Goal: Book appointment/travel/reservation

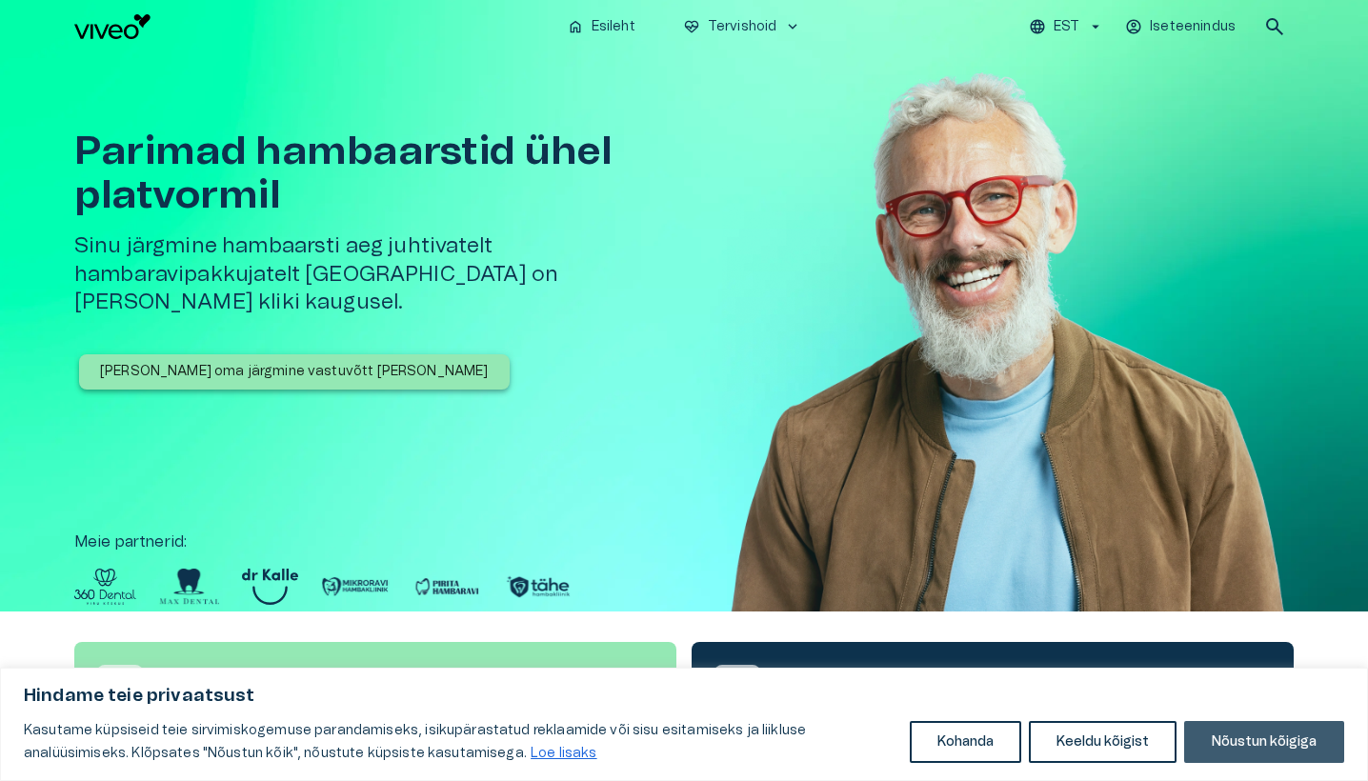
click at [1205, 738] on button "Nõustun kõigiga" at bounding box center [1264, 742] width 160 height 42
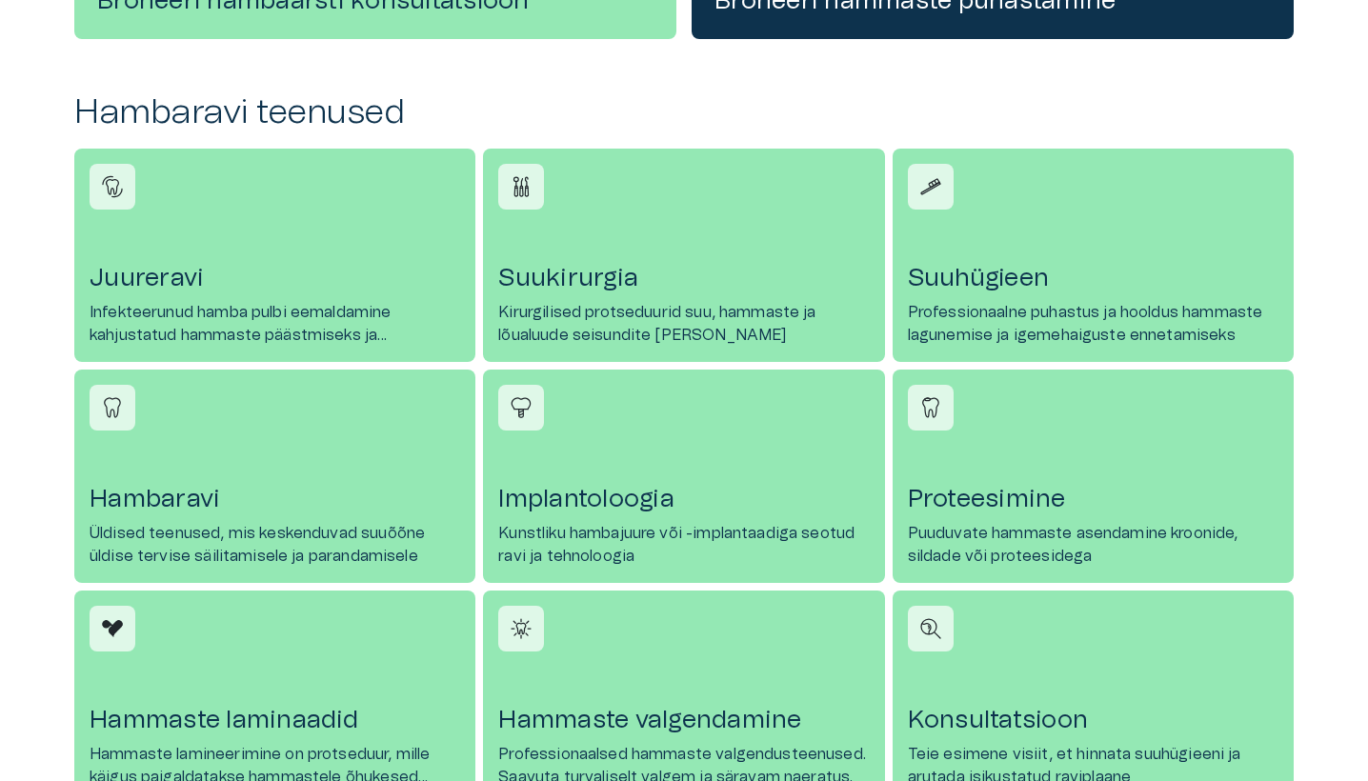
scroll to position [743, 0]
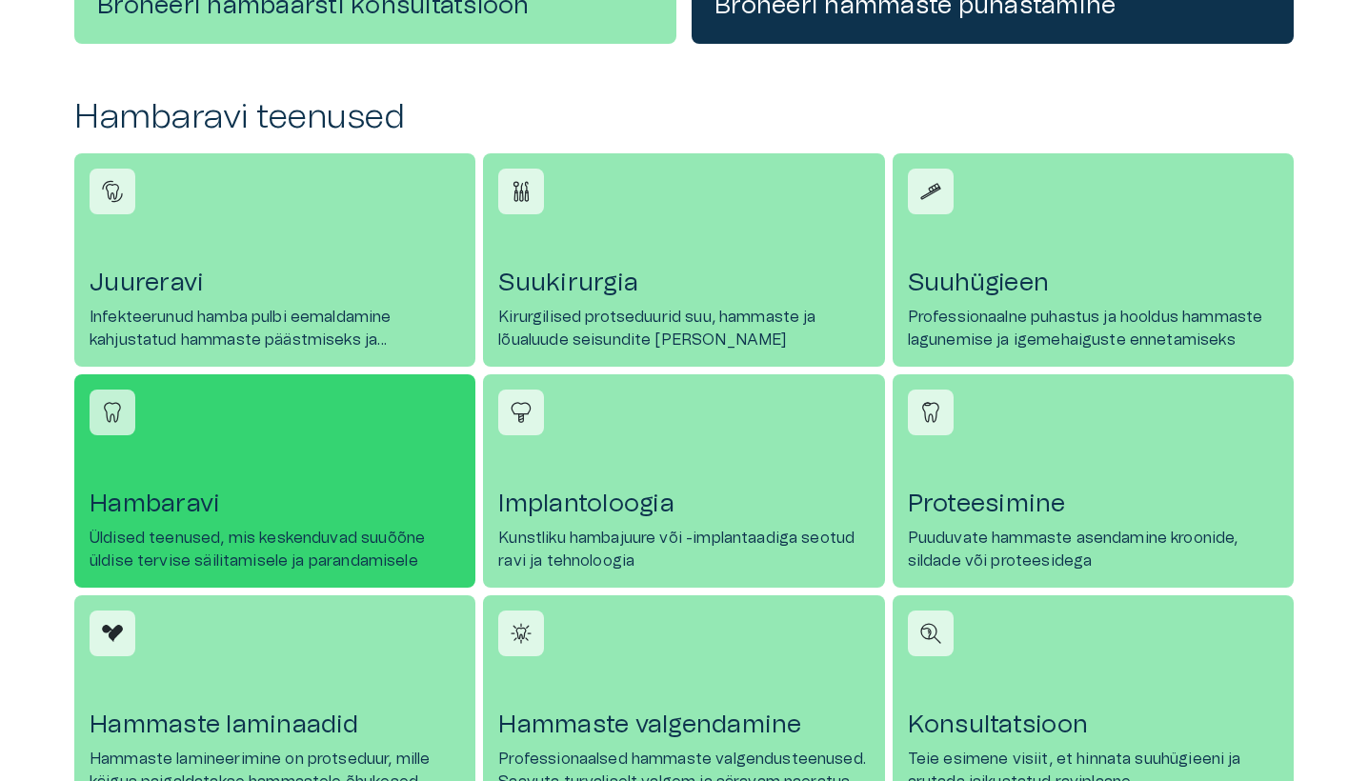
click at [164, 509] on h4 "Hambaravi" at bounding box center [275, 504] width 371 height 30
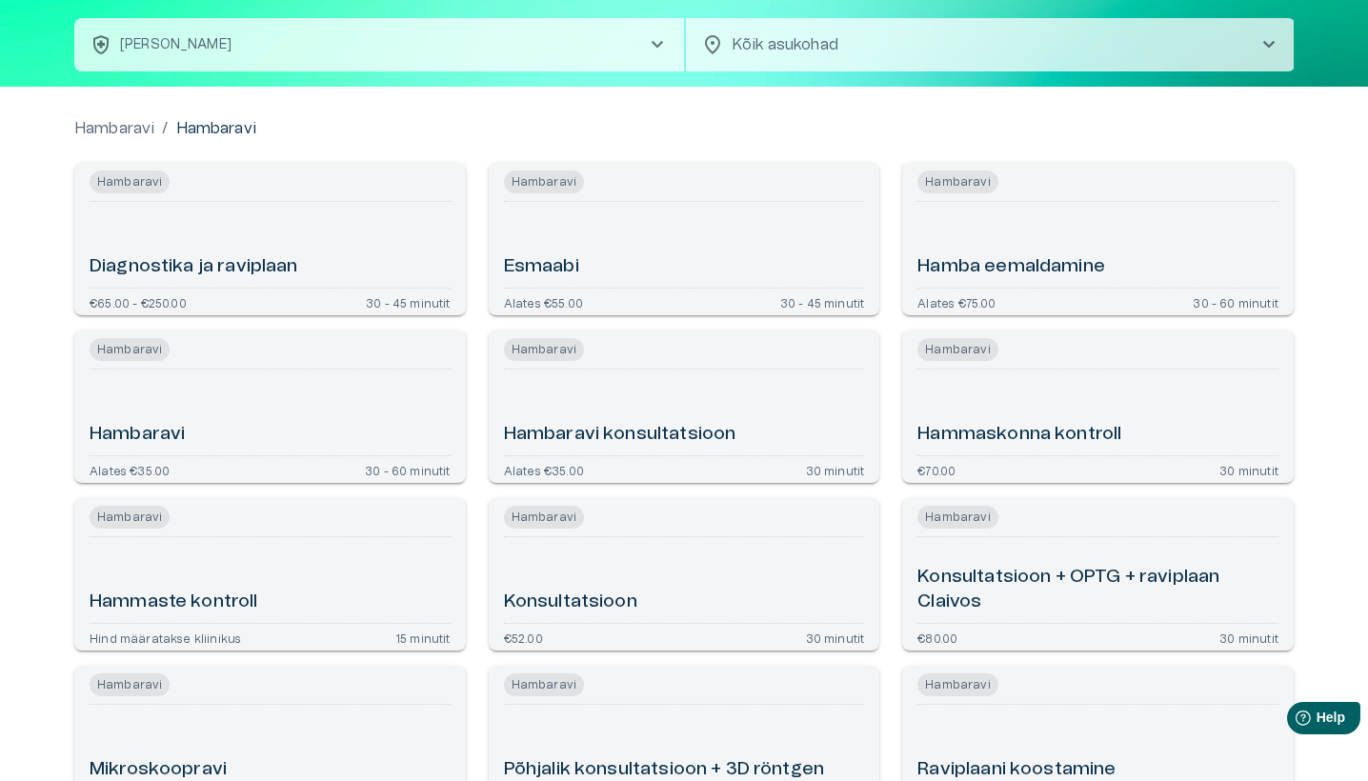
scroll to position [92, 0]
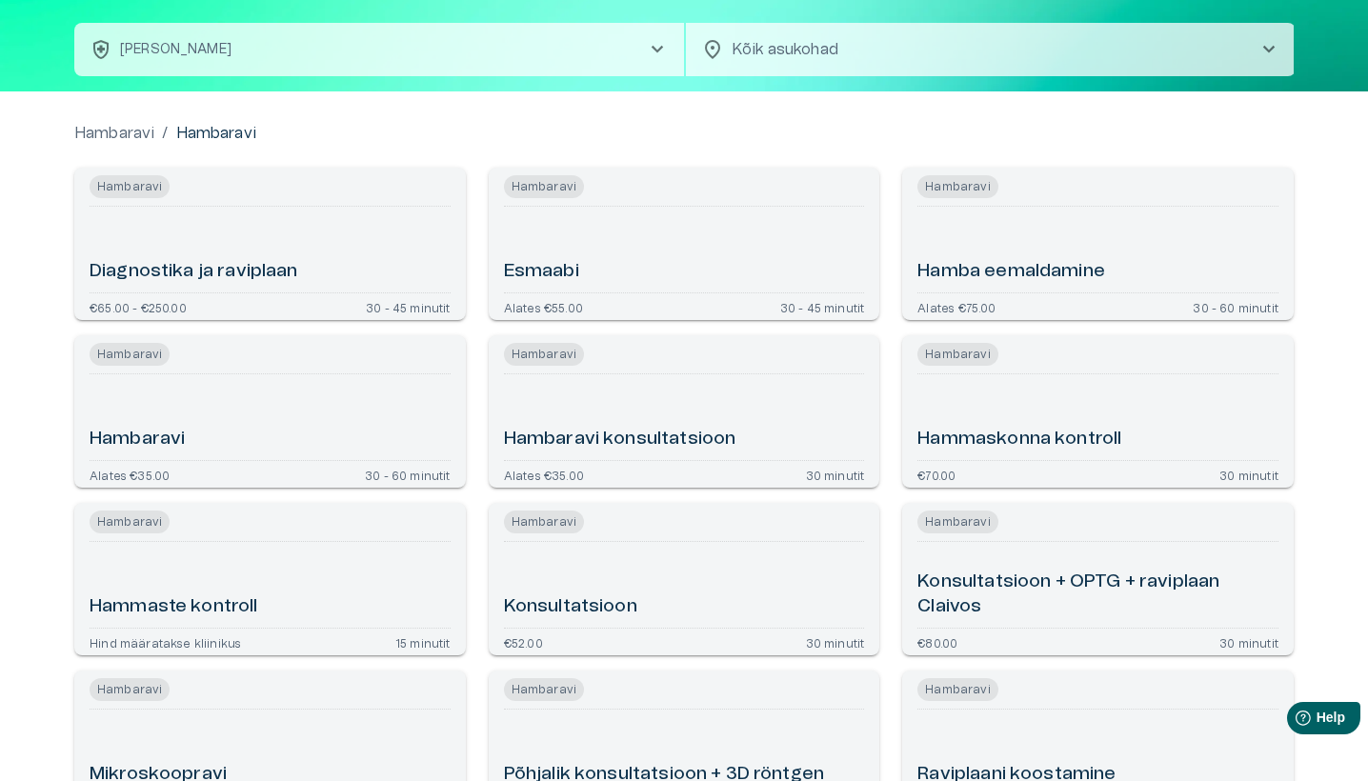
click at [109, 438] on h6 "Hambaravi" at bounding box center [137, 440] width 95 height 26
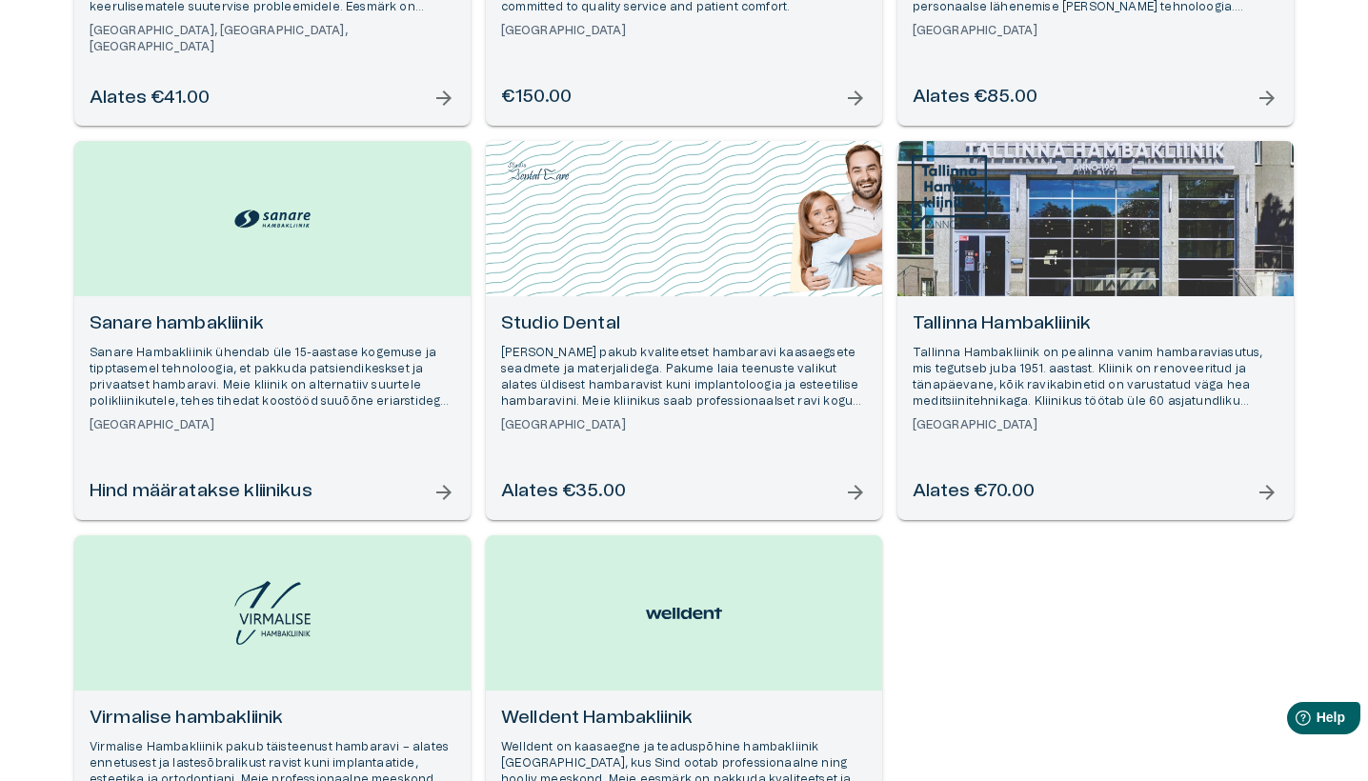
scroll to position [1317, 0]
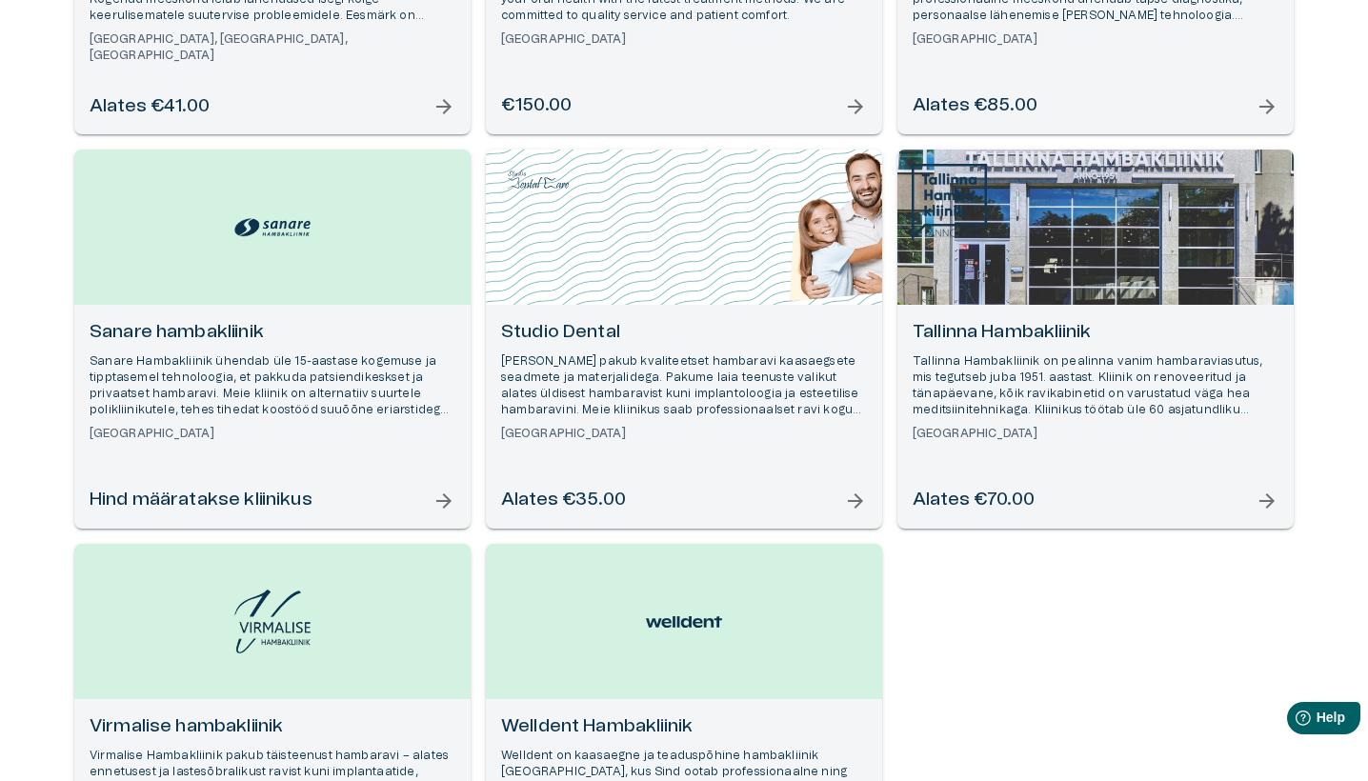
click at [1018, 497] on h6 "Alates €70.00" at bounding box center [974, 501] width 122 height 26
